Goal: Task Accomplishment & Management: Use online tool/utility

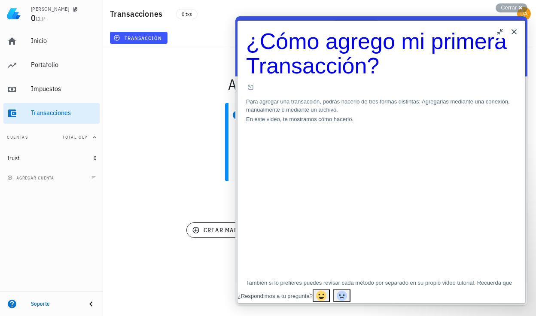
click at [514, 31] on button "Close" at bounding box center [514, 32] width 14 height 14
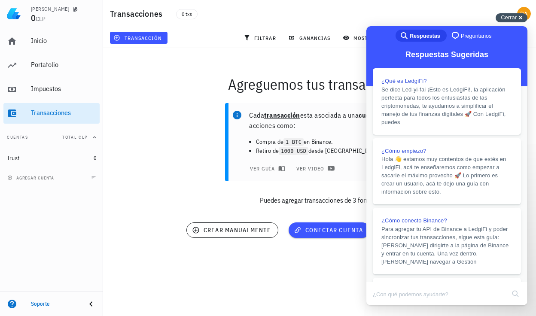
click at [509, 15] on span "Cerrar" at bounding box center [509, 17] width 16 height 6
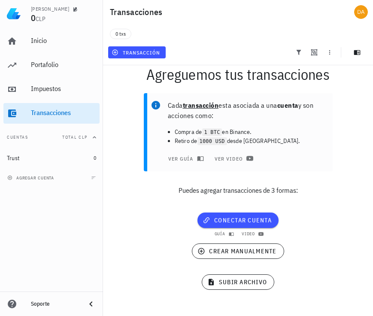
scroll to position [31, 0]
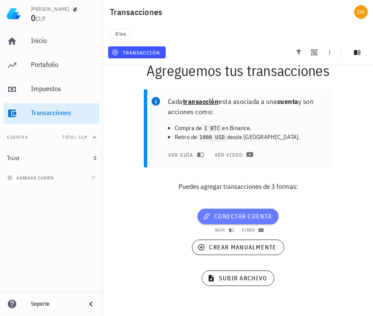
click at [240, 215] on span "conectar cuenta" at bounding box center [237, 216] width 67 height 8
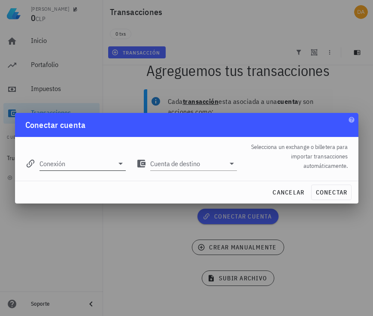
click at [91, 166] on input "Conexión" at bounding box center [76, 164] width 75 height 14
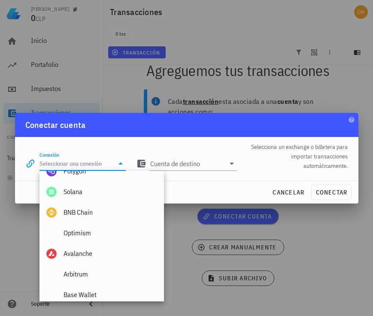
scroll to position [602, 0]
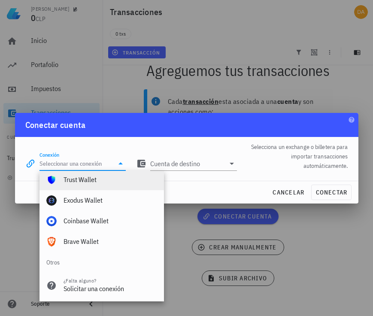
click at [83, 173] on div "Trust Wallet" at bounding box center [111, 179] width 94 height 18
type input "Trust Wallet"
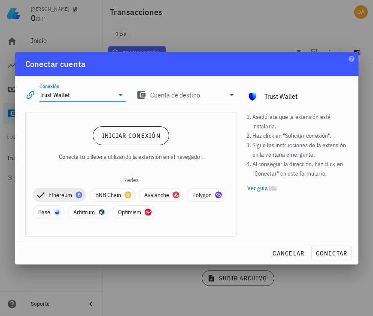
click at [208, 96] on input "Cuenta de destino" at bounding box center [187, 95] width 75 height 14
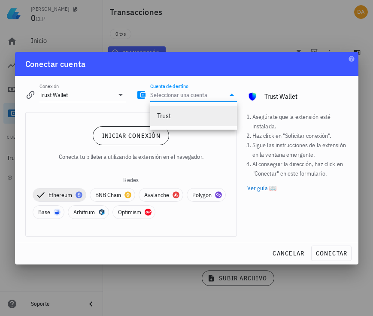
click at [174, 117] on div "Trust" at bounding box center [193, 116] width 73 height 8
type input "Trust"
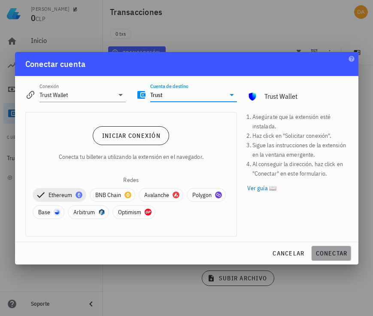
click at [328, 257] on span "conectar" at bounding box center [331, 253] width 32 height 8
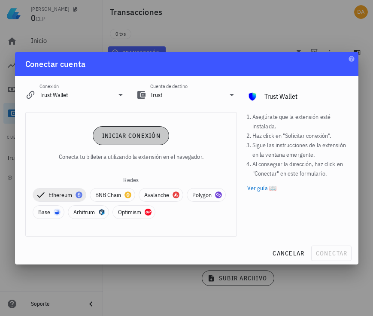
click at [134, 137] on span "Iniciar conexión" at bounding box center [131, 136] width 59 height 8
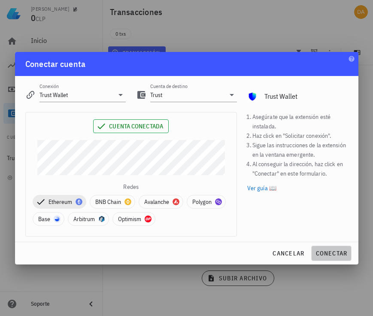
click at [331, 257] on span "conectar" at bounding box center [331, 253] width 32 height 8
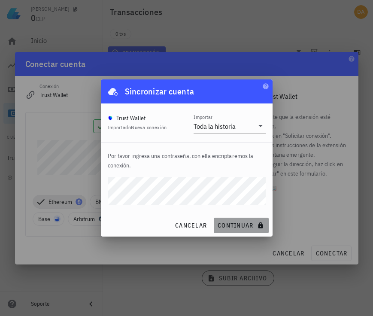
click at [240, 226] on span "continuar" at bounding box center [241, 226] width 48 height 8
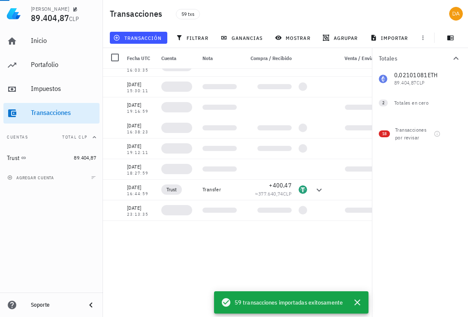
scroll to position [0, 0]
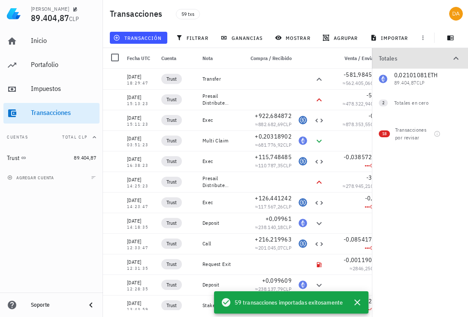
click at [456, 58] on icon "button" at bounding box center [456, 58] width 10 height 10
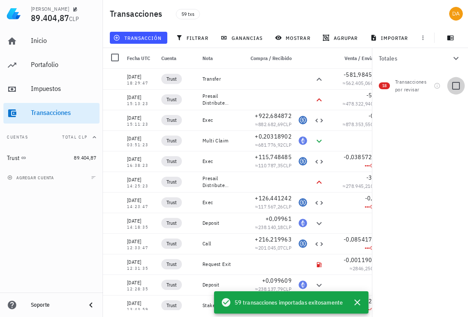
click at [457, 87] on div at bounding box center [456, 86] width 15 height 15
checkbox input "true"
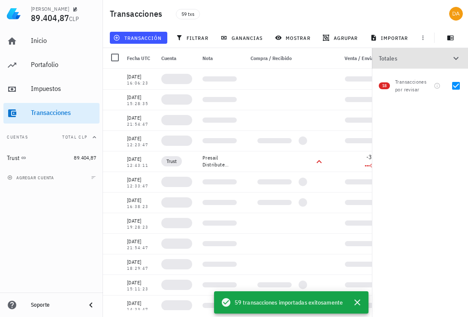
click at [458, 59] on icon "button" at bounding box center [456, 58] width 10 height 10
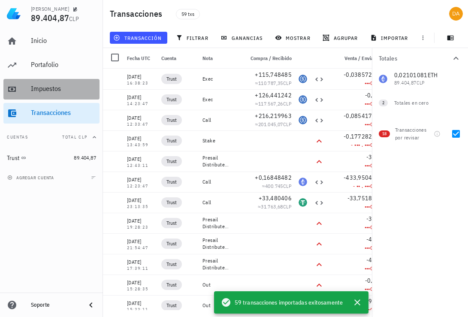
click at [52, 91] on div "Impuestos" at bounding box center [63, 89] width 65 height 8
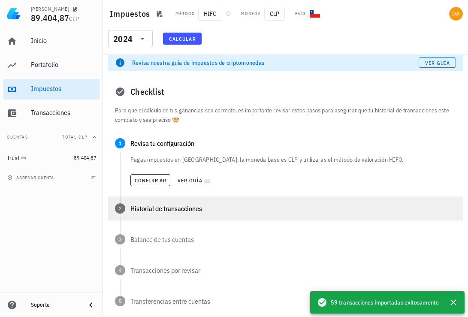
scroll to position [8, 0]
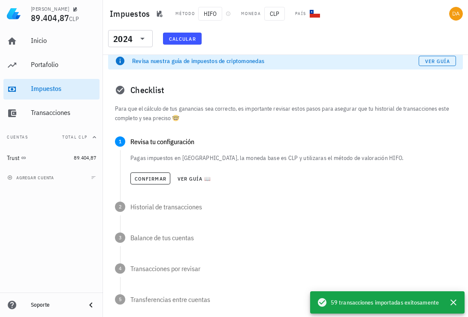
click at [185, 39] on span "Calcular" at bounding box center [182, 39] width 27 height 6
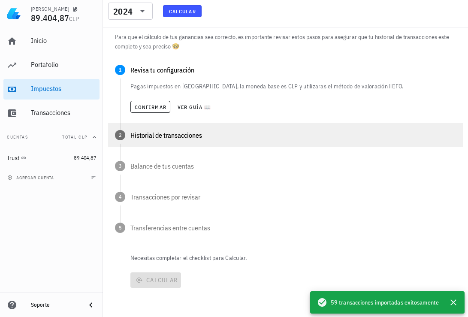
scroll to position [0, 0]
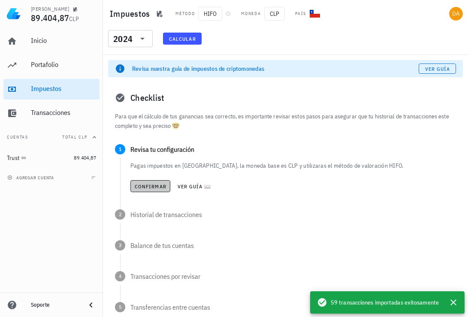
click at [152, 188] on span "Confirmar" at bounding box center [150, 186] width 32 height 6
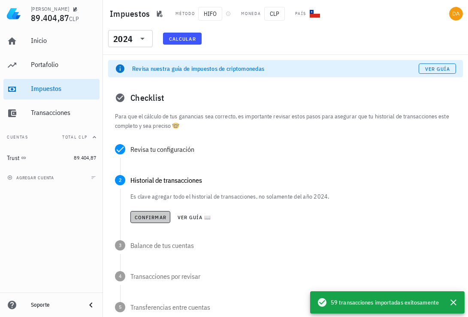
click at [155, 215] on span "Confirmar" at bounding box center [150, 217] width 32 height 6
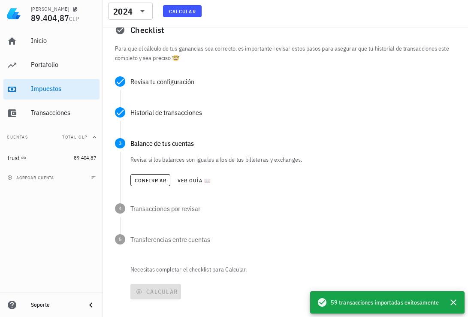
scroll to position [69, 0]
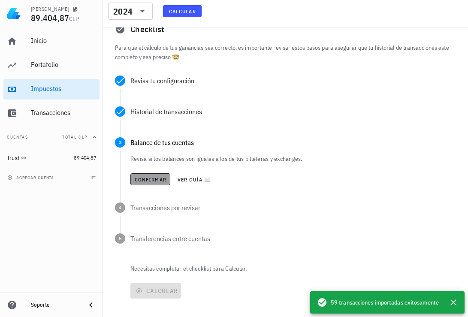
click at [153, 179] on span "Confirmar" at bounding box center [150, 179] width 32 height 6
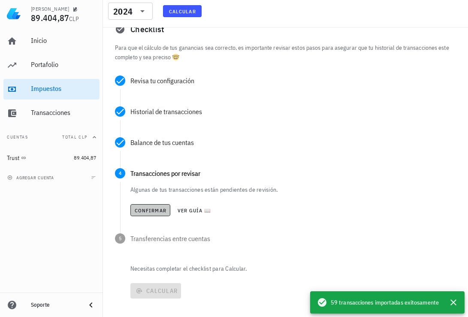
click at [155, 211] on span "Confirmar" at bounding box center [150, 210] width 32 height 6
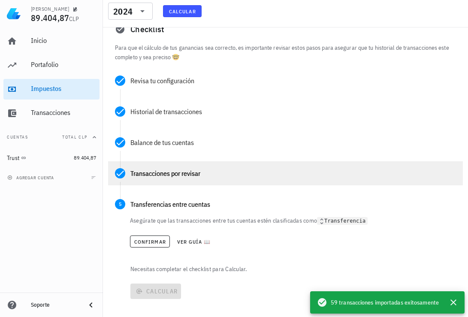
scroll to position [80, 0]
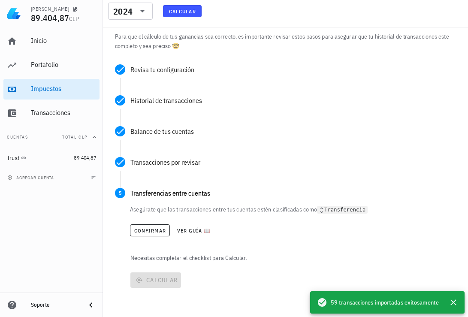
click at [349, 210] on code "Transferencia" at bounding box center [342, 210] width 51 height 8
click at [148, 231] on span "Confirmar" at bounding box center [150, 231] width 32 height 6
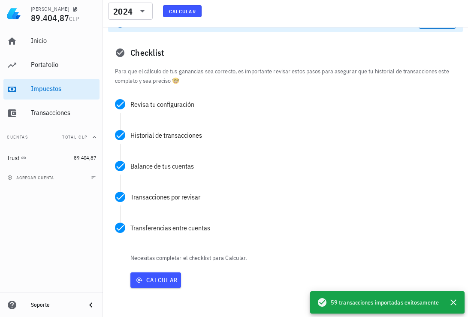
scroll to position [45, 0]
click at [161, 280] on span "Calcular" at bounding box center [156, 280] width 44 height 8
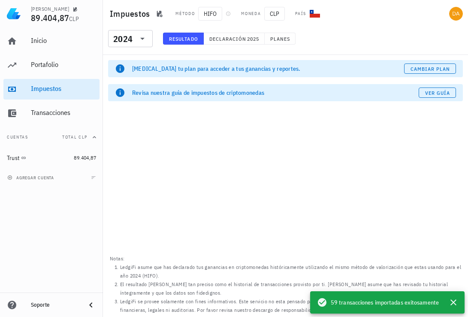
scroll to position [0, 0]
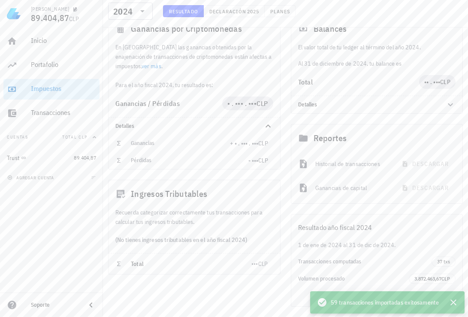
scroll to position [79, 0]
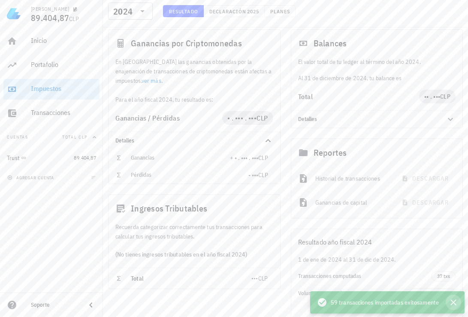
click at [457, 302] on icon "button" at bounding box center [454, 302] width 10 height 10
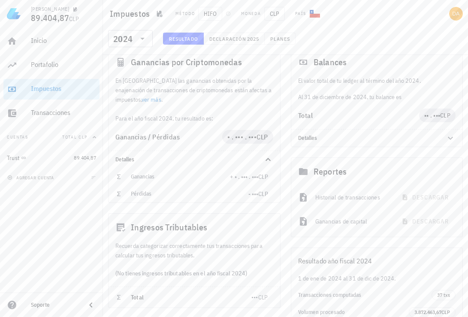
scroll to position [0, 0]
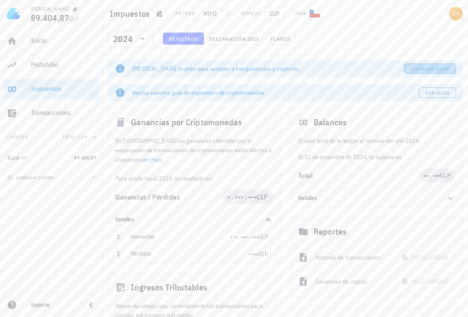
click at [431, 68] on span "Cambiar plan" at bounding box center [430, 69] width 40 height 6
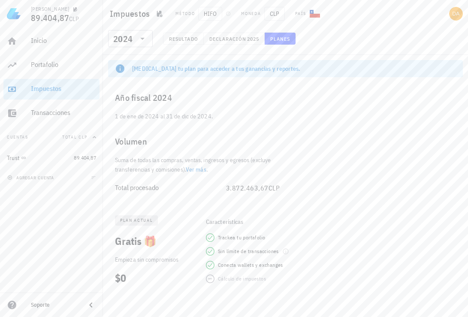
click at [203, 171] on link "Ver más" at bounding box center [196, 170] width 21 height 8
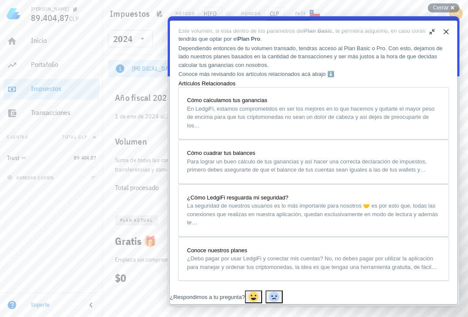
scroll to position [405, 0]
click at [447, 32] on button "Close" at bounding box center [447, 32] width 14 height 14
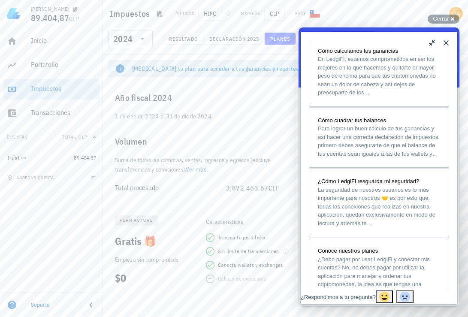
scroll to position [368, 0]
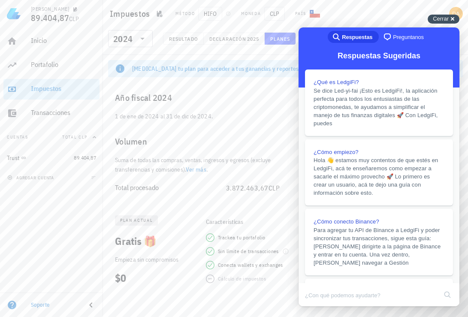
click at [440, 20] on span "Cerrar" at bounding box center [441, 18] width 16 height 6
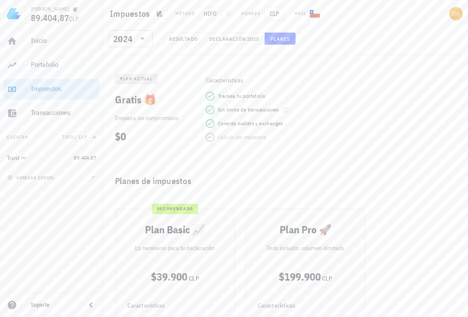
scroll to position [135, 0]
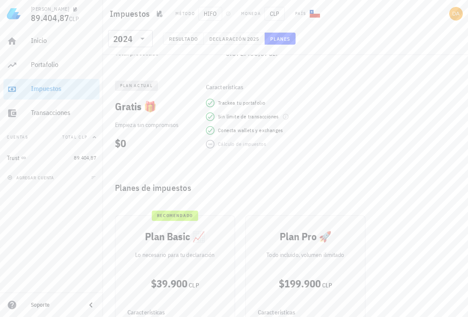
click at [225, 106] on span "Trackea tu portafolio" at bounding box center [241, 103] width 47 height 9
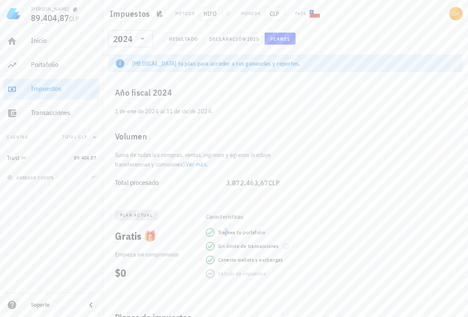
scroll to position [0, 0]
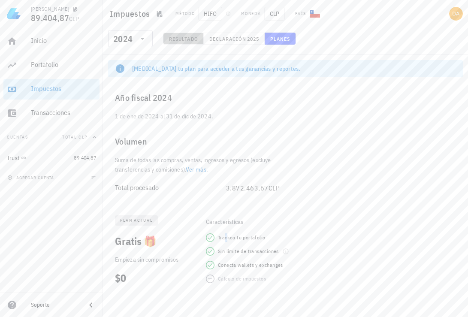
click at [188, 38] on span "Resultado" at bounding box center [184, 39] width 30 height 6
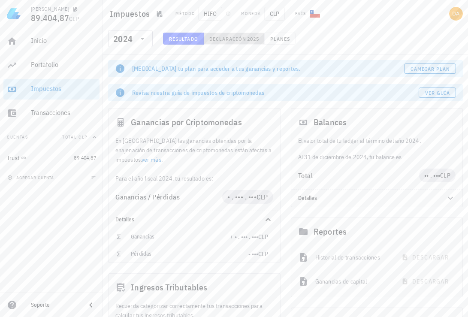
click at [226, 38] on span "Declaración" at bounding box center [228, 39] width 38 height 6
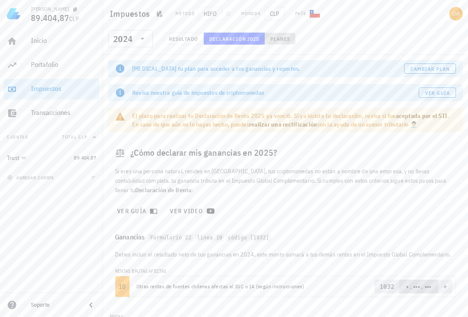
click at [287, 41] on span "Planes" at bounding box center [280, 39] width 21 height 6
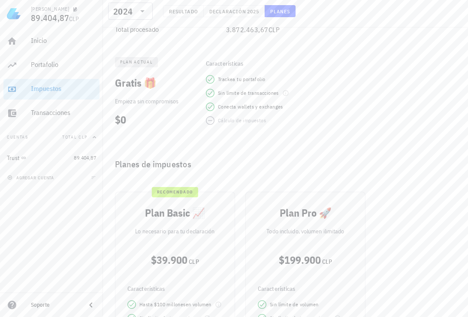
scroll to position [159, 0]
click at [157, 105] on div "Empieza sin compromisos $0" at bounding box center [154, 111] width 93 height 30
click at [142, 102] on p "Empieza sin compromisos" at bounding box center [154, 100] width 79 height 9
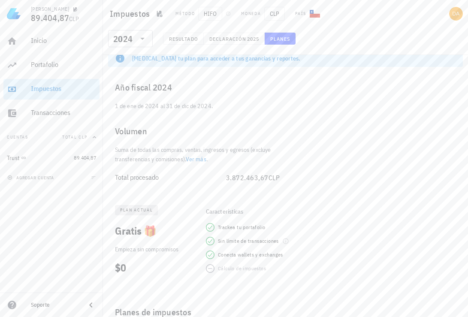
scroll to position [0, 0]
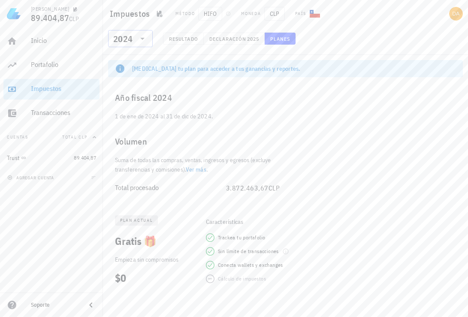
click at [143, 40] on icon at bounding box center [142, 38] width 10 height 10
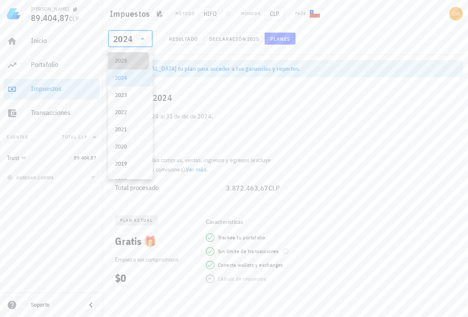
click at [130, 59] on div "2025" at bounding box center [130, 61] width 31 height 7
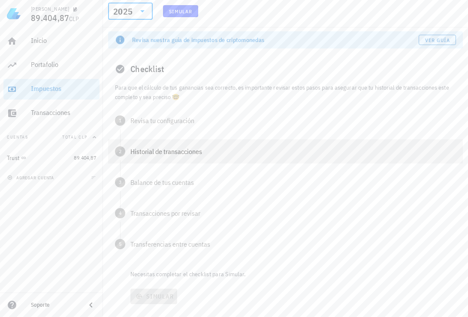
scroll to position [55, 0]
click at [166, 121] on div "Revisa tu configuración" at bounding box center [293, 118] width 326 height 7
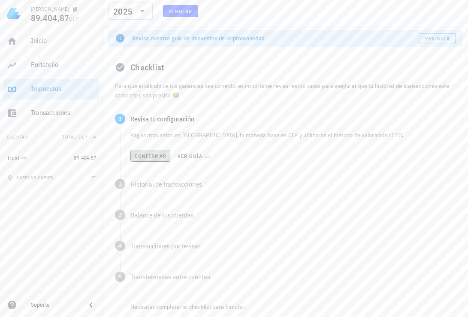
click at [151, 158] on span "Confirmar" at bounding box center [150, 156] width 32 height 6
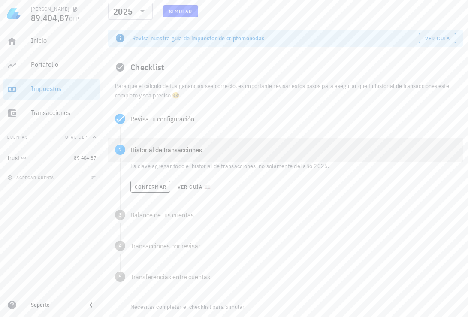
click at [151, 152] on div "Historial de transacciones" at bounding box center [293, 149] width 326 height 7
click at [149, 188] on span "Confirmar" at bounding box center [150, 187] width 32 height 6
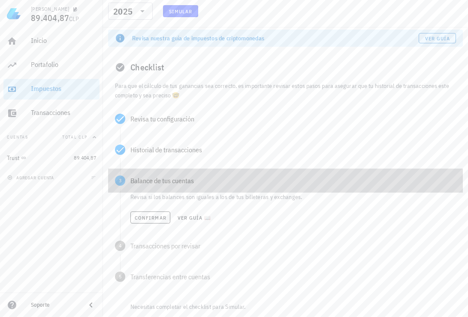
click at [147, 182] on div "Balance de tus cuentas" at bounding box center [293, 180] width 326 height 7
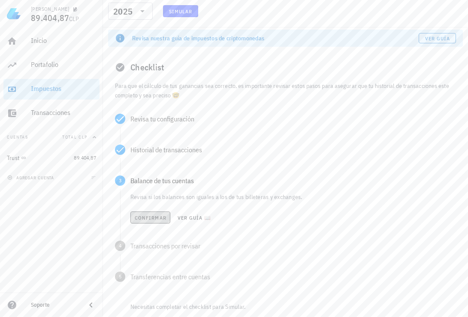
click at [150, 222] on button "Confirmar" at bounding box center [150, 218] width 40 height 12
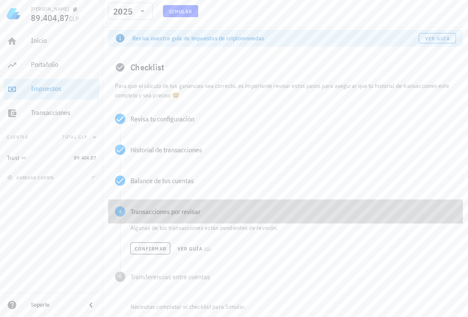
click at [149, 214] on div "Transacciones por revisar" at bounding box center [293, 211] width 326 height 7
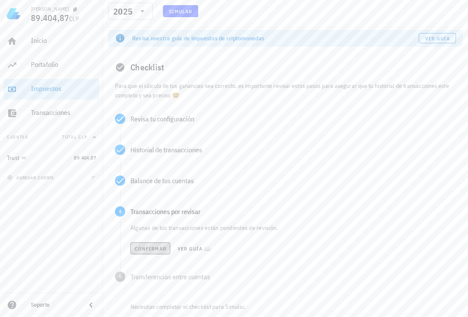
click at [151, 248] on span "Confirmar" at bounding box center [150, 249] width 32 height 6
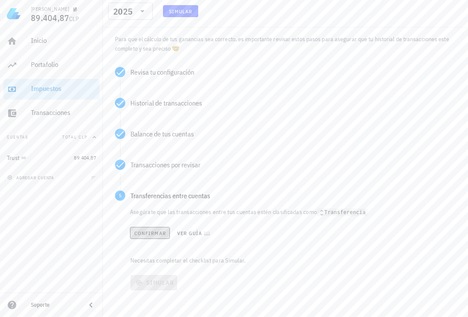
click at [148, 230] on span "Confirmar" at bounding box center [150, 233] width 32 height 6
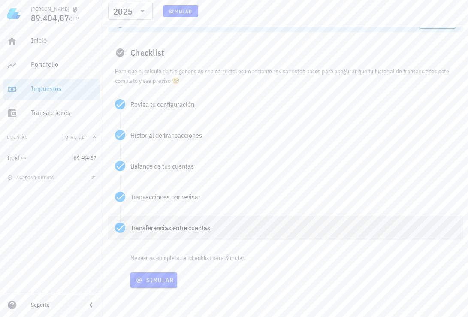
scroll to position [69, 0]
click at [158, 285] on button "Simular" at bounding box center [153, 280] width 47 height 15
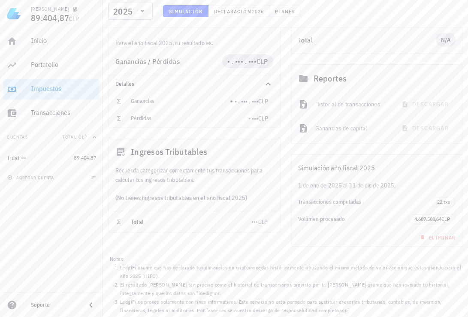
scroll to position [160, 0]
click at [137, 223] on span "Total" at bounding box center [137, 222] width 13 height 8
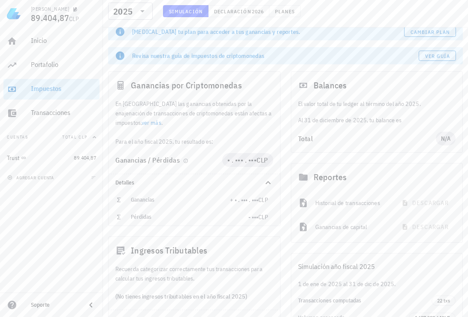
scroll to position [62, 0]
click at [239, 160] on span "• . ••• . •••" at bounding box center [243, 159] width 30 height 9
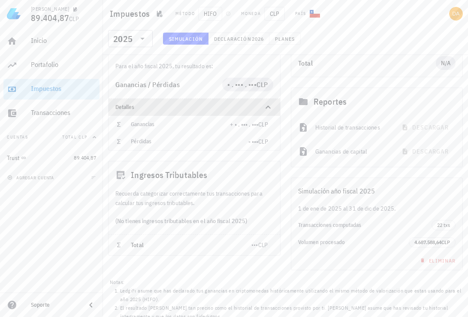
scroll to position [0, 0]
